Goal: Check status: Check status

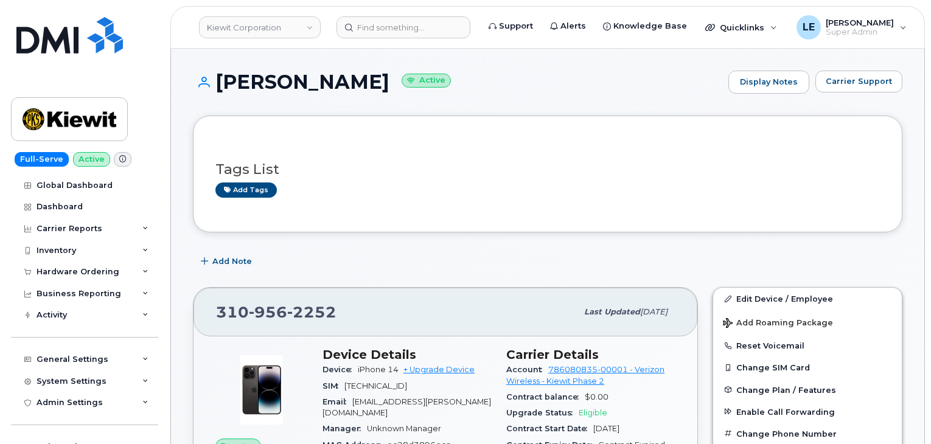
scroll to position [487, 0]
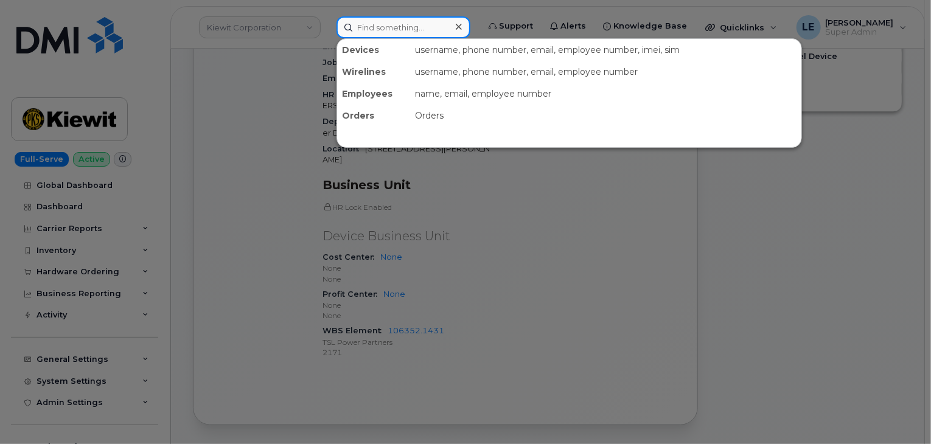
click at [368, 16] on input at bounding box center [404, 27] width 134 height 22
paste input "514-709-5186"
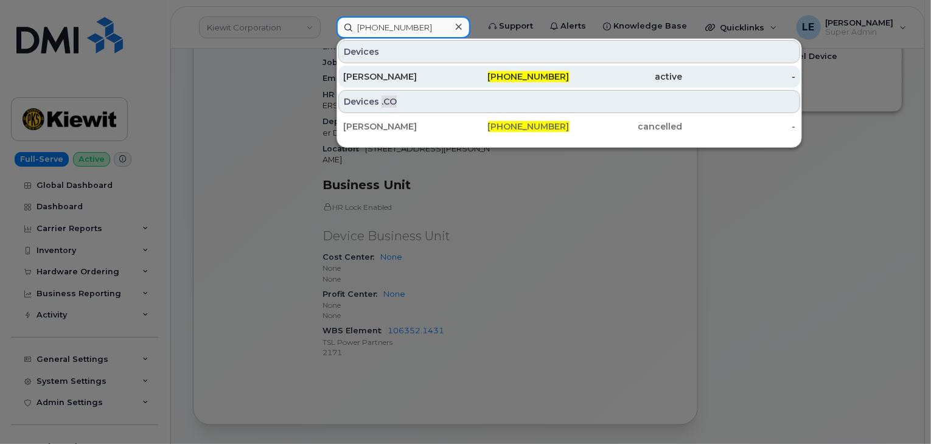
type input "514-709-5186"
click at [432, 74] on div "Alexandre Fossey" at bounding box center [399, 77] width 113 height 12
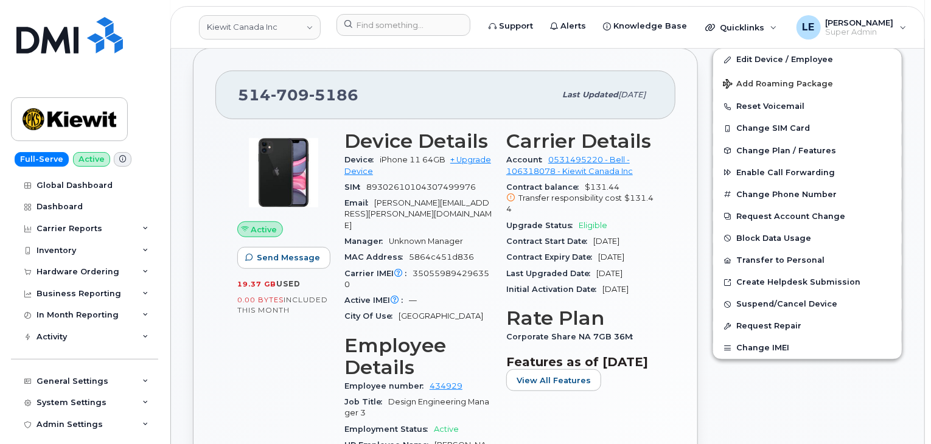
scroll to position [61, 0]
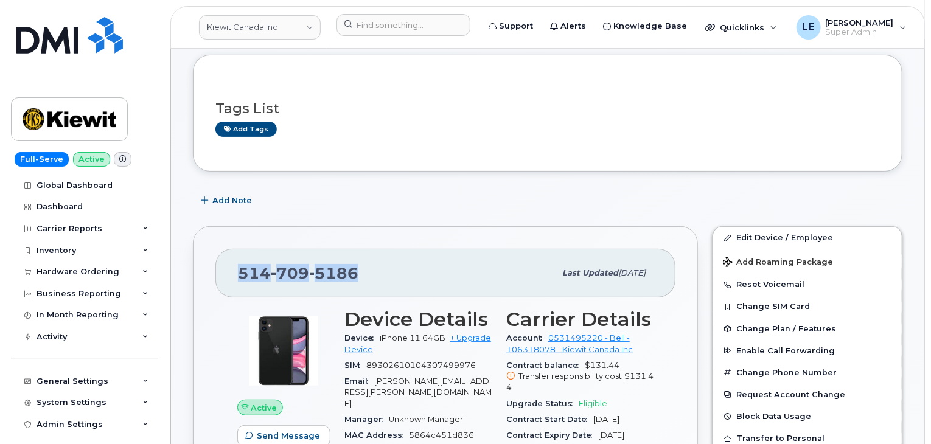
drag, startPoint x: 355, startPoint y: 268, endPoint x: 231, endPoint y: 268, distance: 124.2
click at [231, 268] on div "514 709 5186 Last updated Sep 05, 2025" at bounding box center [445, 273] width 460 height 49
copy span "514 709 5186"
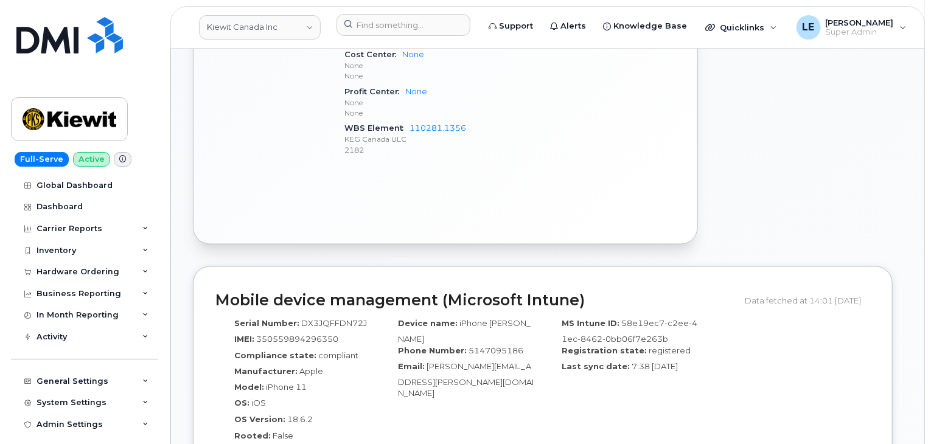
scroll to position [791, 0]
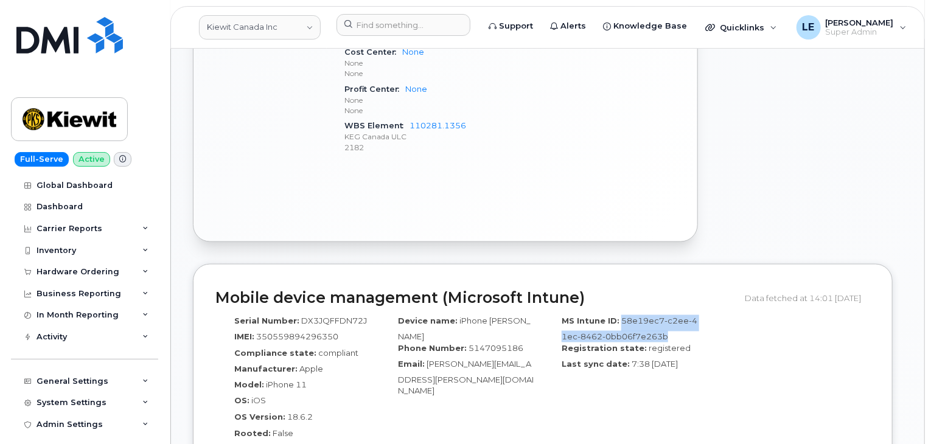
drag, startPoint x: 619, startPoint y: 308, endPoint x: 670, endPoint y: 324, distance: 52.9
click at [670, 324] on div "MS Intune ID: 58e19ec7-c2ee-41ec-8462-0bb06f7e263b" at bounding box center [624, 328] width 145 height 27
copy span "58e19ec7-c2ee-41ec-8462-0bb06f7e263b"
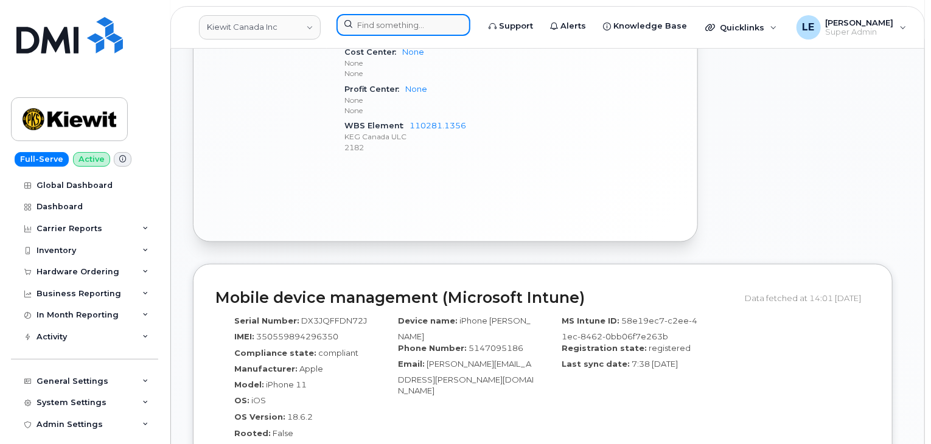
click at [387, 30] on input at bounding box center [404, 25] width 134 height 22
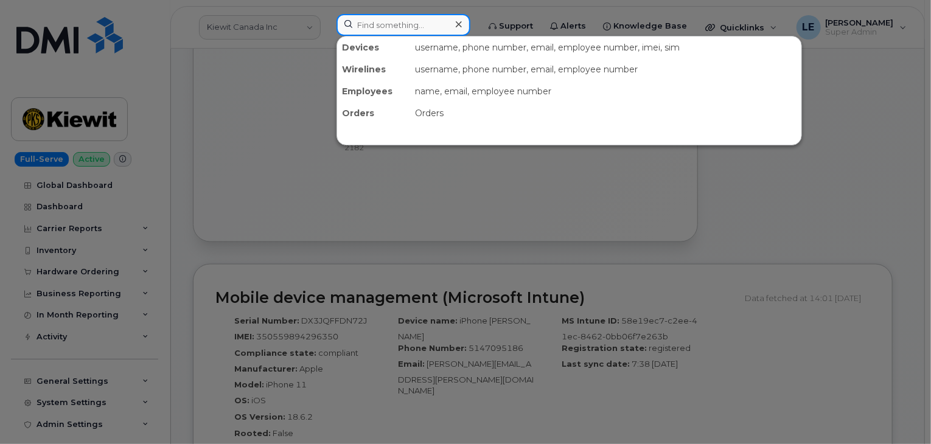
paste input "#297863"
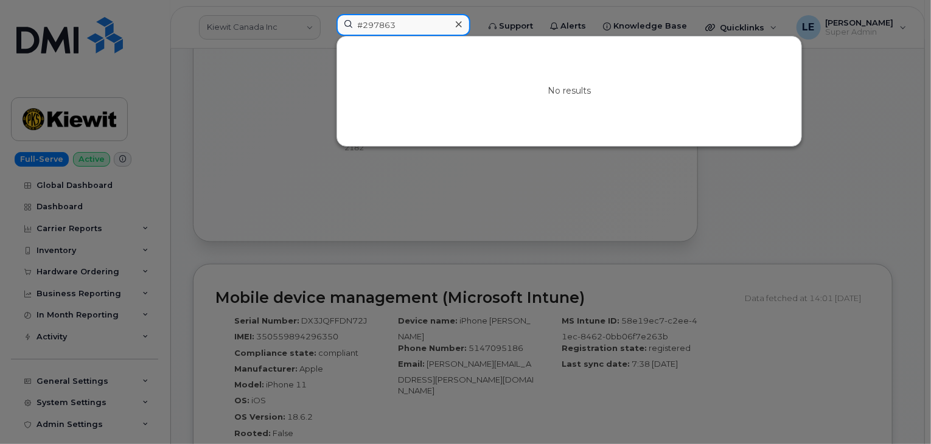
click at [366, 28] on input "#297863" at bounding box center [404, 25] width 134 height 22
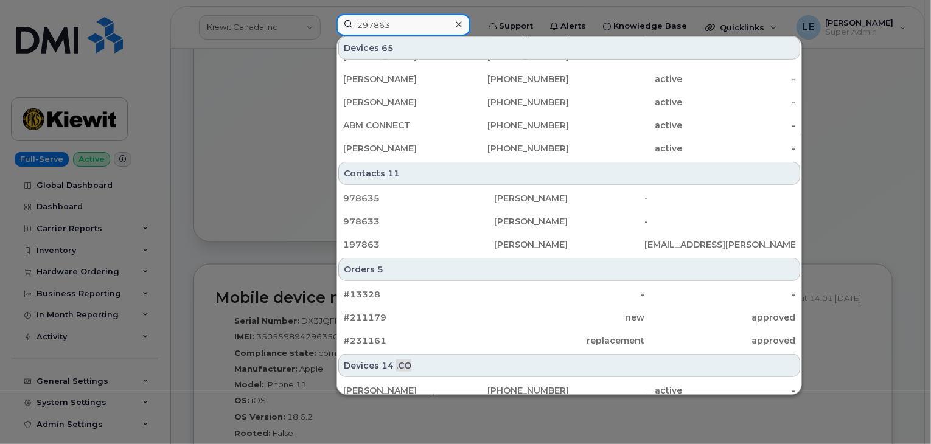
scroll to position [0, 0]
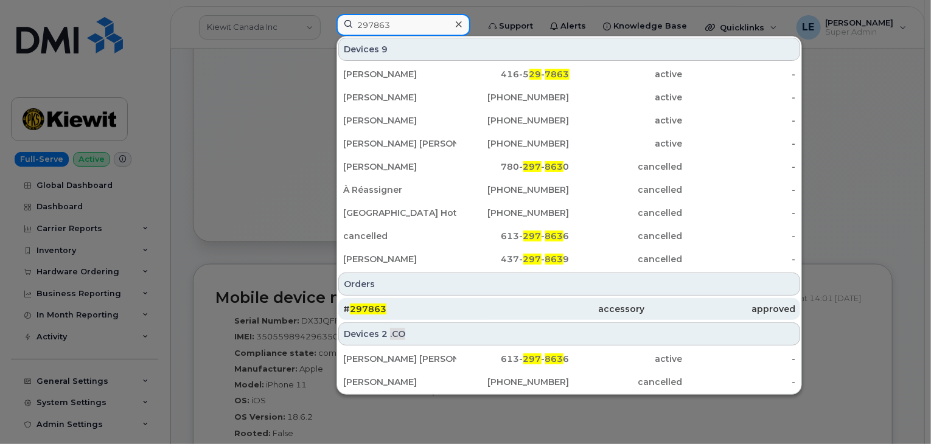
type input "297863"
click at [407, 299] on div "# 297863" at bounding box center [418, 309] width 151 height 22
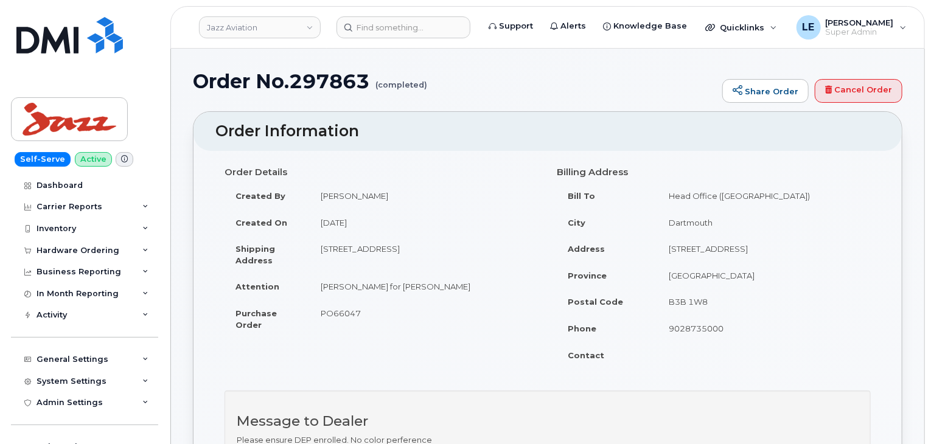
drag, startPoint x: 402, startPoint y: 86, endPoint x: 469, endPoint y: 85, distance: 67.0
click at [469, 85] on h1 "Order No.297863 (completed)" at bounding box center [454, 81] width 523 height 21
click at [455, 89] on h1 "Order No.297863 (completed)" at bounding box center [454, 81] width 523 height 21
drag, startPoint x: 432, startPoint y: 86, endPoint x: 448, endPoint y: 96, distance: 18.9
click at [448, 96] on div "Order No.297863 (completed) Share Order Cancel Order" at bounding box center [548, 91] width 710 height 41
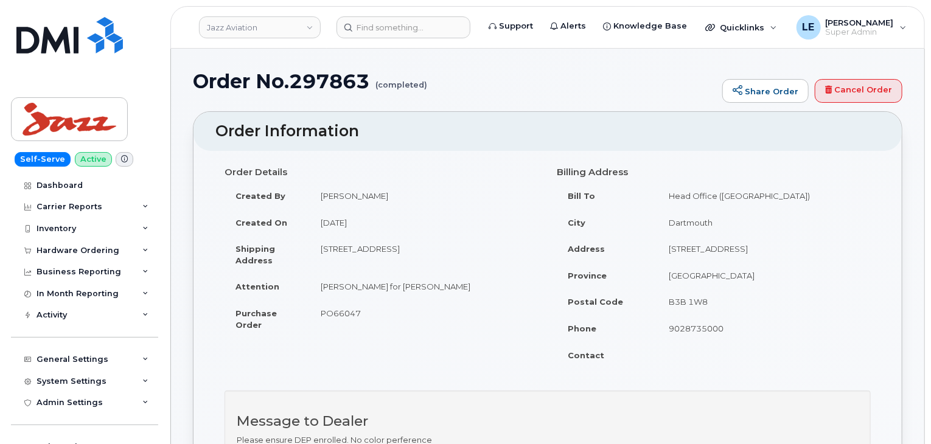
click at [447, 93] on div "Order No.297863 (completed) Share Order Cancel Order" at bounding box center [548, 91] width 710 height 41
drag, startPoint x: 296, startPoint y: 83, endPoint x: 373, endPoint y: 81, distance: 76.1
click at [373, 81] on h1 "Order No.297863 (completed)" at bounding box center [454, 81] width 523 height 21
copy h1 "297863"
click at [409, 96] on div "Order No.297863 (completed) Share Order Cancel Order" at bounding box center [548, 91] width 710 height 41
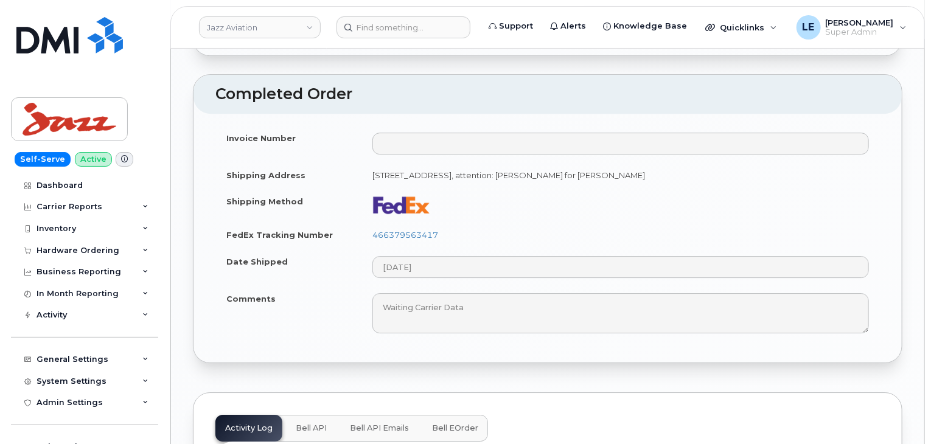
scroll to position [1887, 0]
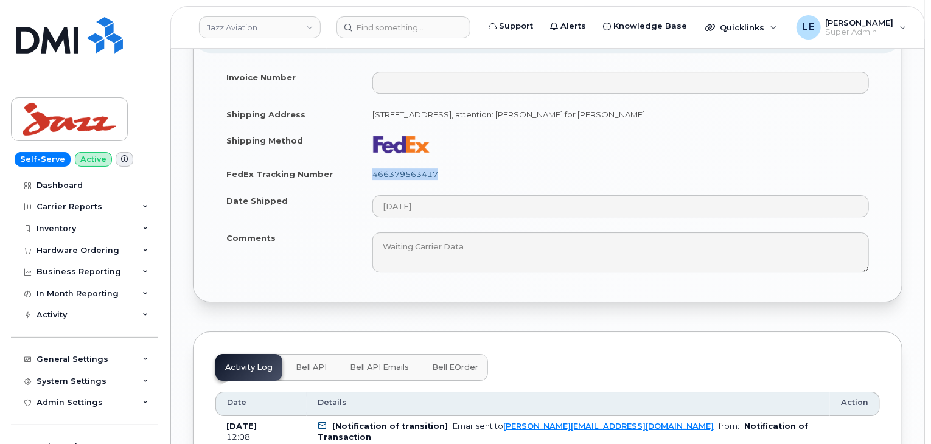
copy link "466379563417"
drag, startPoint x: 371, startPoint y: 212, endPoint x: 485, endPoint y: 215, distance: 113.9
click at [475, 187] on td "466379563417" at bounding box center [621, 174] width 519 height 27
click at [496, 187] on td "466379563417" at bounding box center [621, 174] width 519 height 27
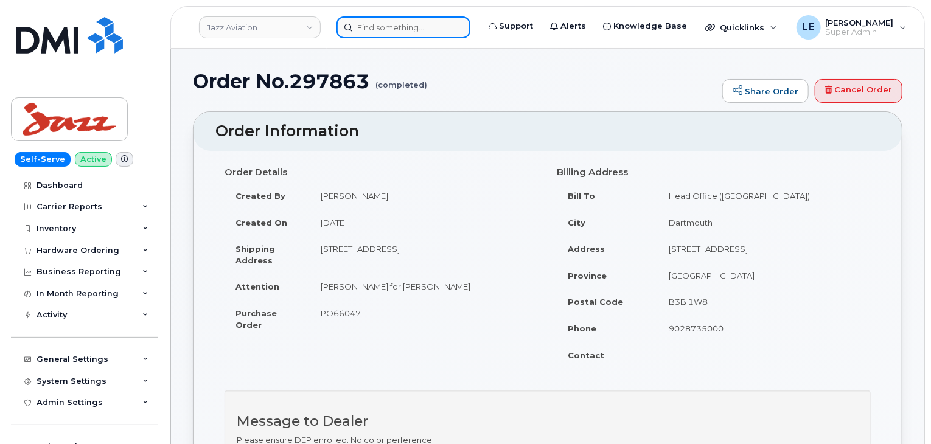
click at [385, 18] on input at bounding box center [404, 27] width 134 height 22
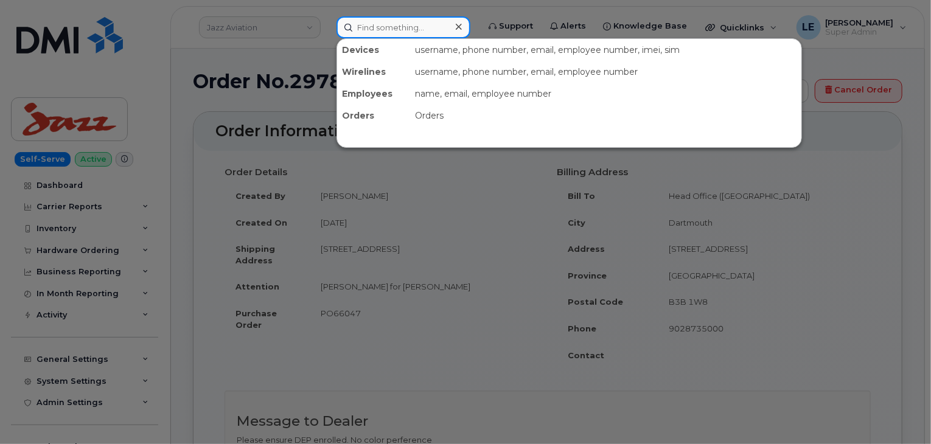
paste input "297864"
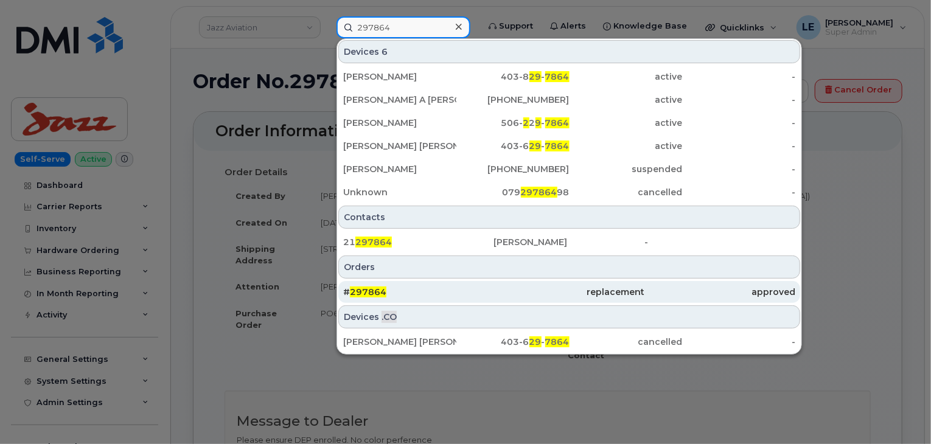
type input "297864"
click at [429, 290] on div "# 297864" at bounding box center [418, 292] width 151 height 12
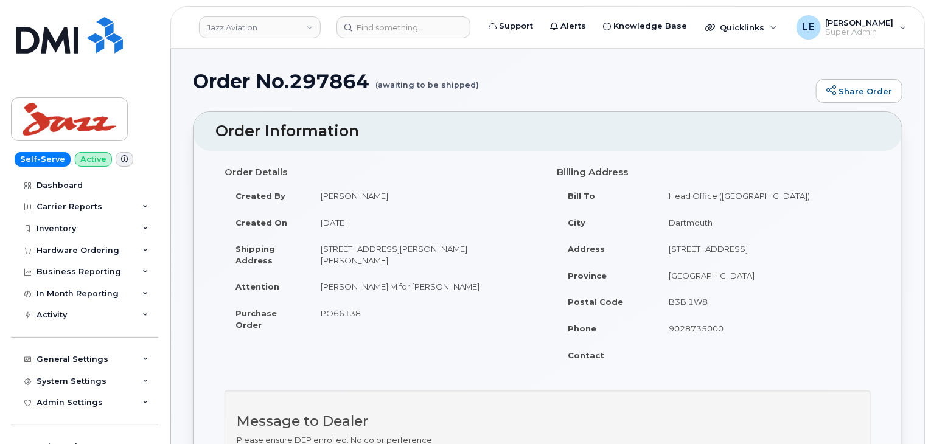
drag, startPoint x: 381, startPoint y: 85, endPoint x: 492, endPoint y: 80, distance: 111.5
click at [492, 80] on h1 "Order No.297864 (awaiting to be shipped)" at bounding box center [501, 81] width 617 height 21
click at [483, 86] on h1 "Order No.297864 (awaiting to be shipped)" at bounding box center [501, 81] width 617 height 21
